Goal: Information Seeking & Learning: Learn about a topic

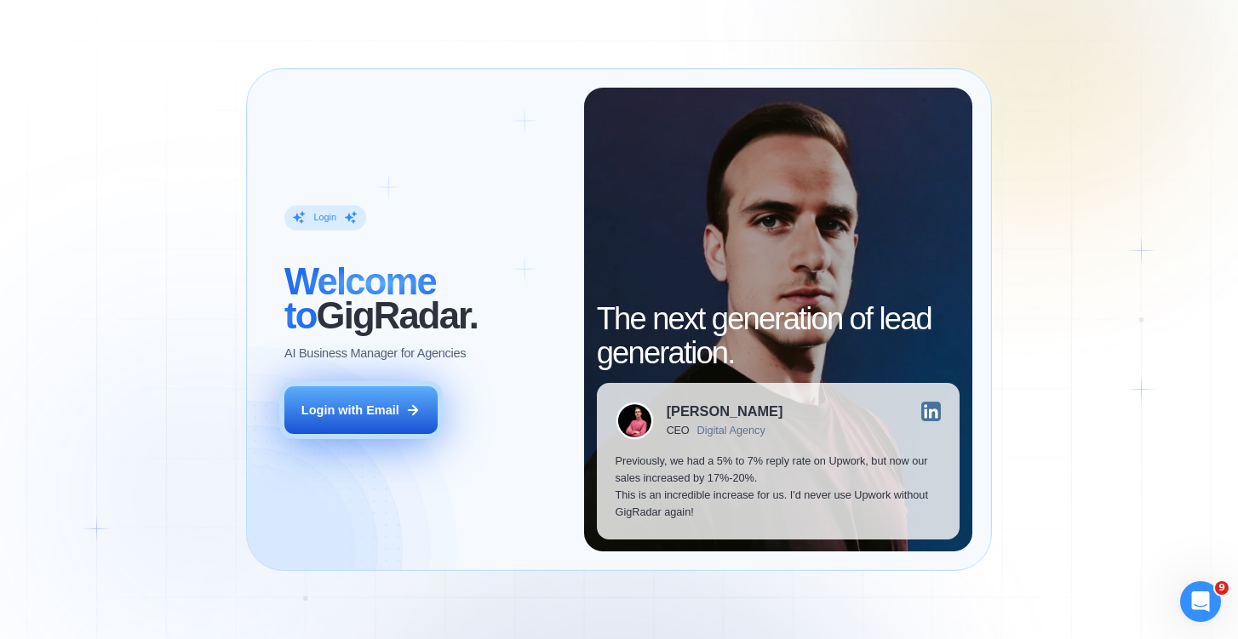
click at [390, 416] on div "Login with Email" at bounding box center [350, 410] width 98 height 17
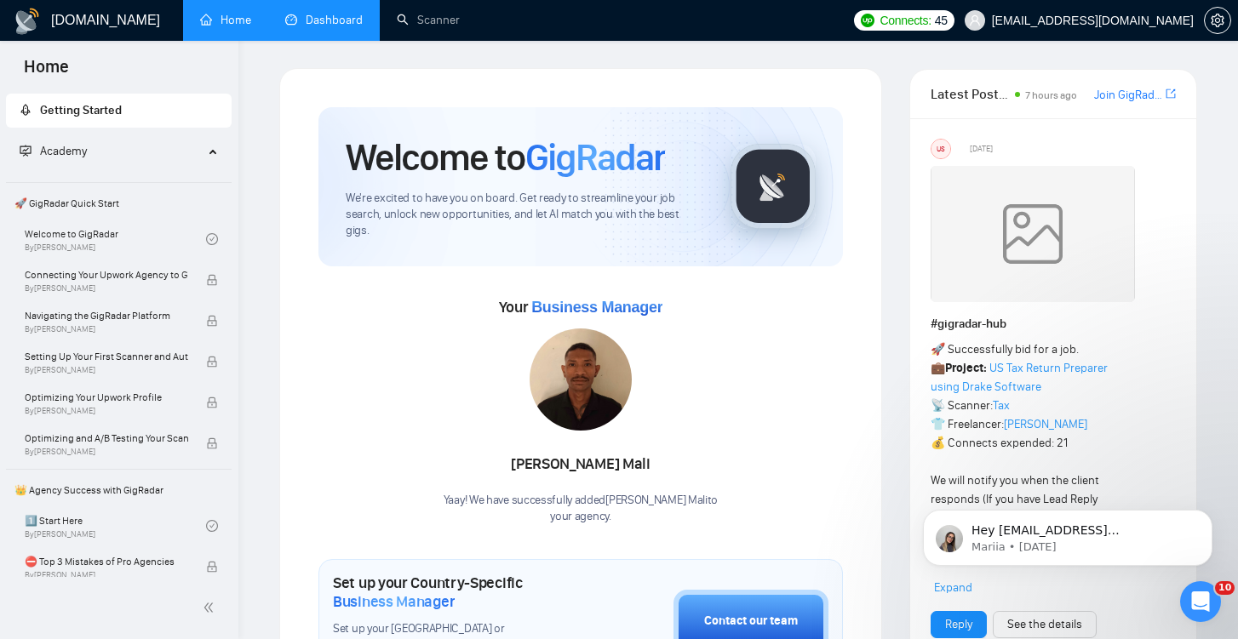
click at [308, 26] on link "Dashboard" at bounding box center [323, 20] width 77 height 14
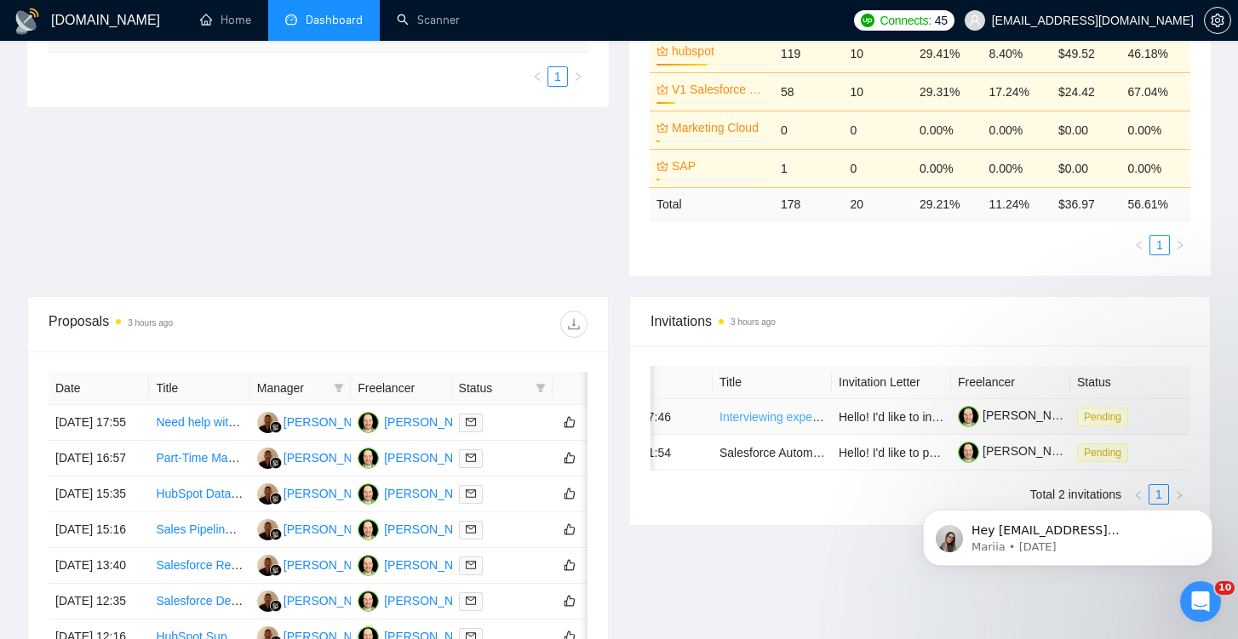
scroll to position [0, 57]
click at [801, 424] on link "Interviewing experts for our business success platform" at bounding box center [862, 417] width 287 height 14
